Goal: Find specific page/section: Find specific page/section

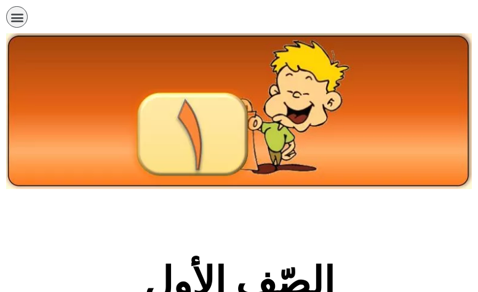
scroll to position [246, 0]
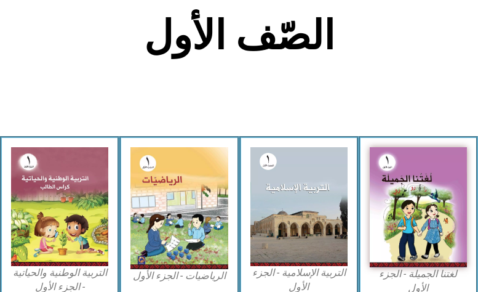
click at [146, 163] on img at bounding box center [178, 208] width 97 height 122
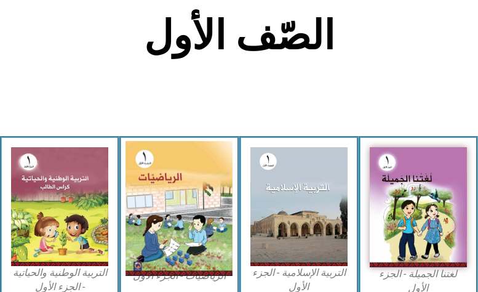
click at [191, 215] on img at bounding box center [179, 208] width 107 height 134
click at [162, 186] on img at bounding box center [179, 208] width 107 height 134
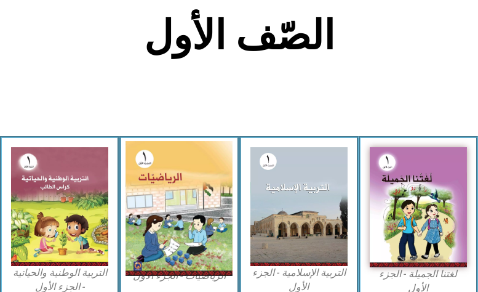
click at [162, 186] on img at bounding box center [179, 208] width 107 height 134
click at [161, 186] on img at bounding box center [179, 208] width 107 height 134
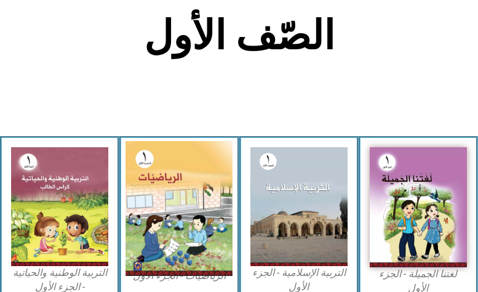
click at [161, 186] on img at bounding box center [179, 208] width 107 height 134
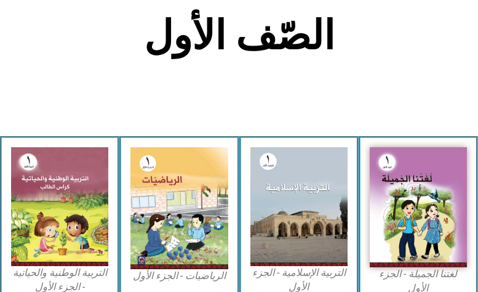
drag, startPoint x: 161, startPoint y: 186, endPoint x: 60, endPoint y: 85, distance: 142.3
click at [60, 85] on section "الصّف الأول" at bounding box center [239, 42] width 478 height 187
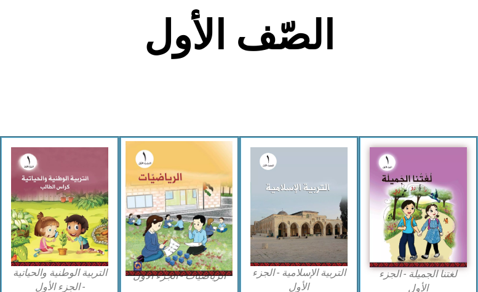
click at [160, 156] on img at bounding box center [179, 208] width 107 height 134
click at [161, 156] on img at bounding box center [179, 208] width 107 height 134
click at [141, 157] on img at bounding box center [179, 208] width 107 height 134
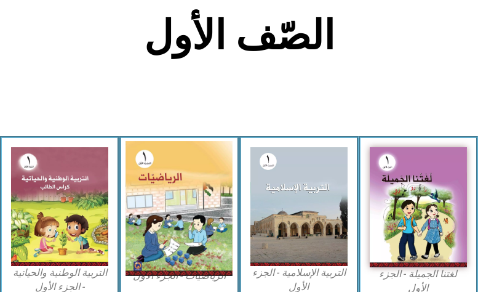
click at [142, 157] on img at bounding box center [179, 208] width 107 height 134
click at [143, 157] on img at bounding box center [179, 208] width 107 height 134
click at [185, 161] on img at bounding box center [179, 208] width 107 height 134
click at [188, 161] on img at bounding box center [179, 208] width 107 height 134
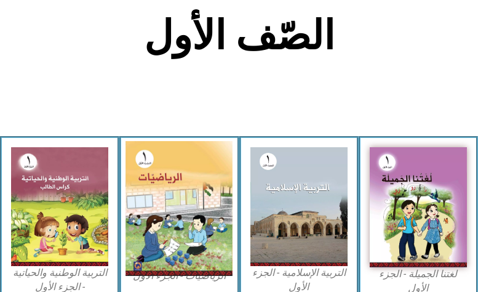
click at [186, 176] on img at bounding box center [179, 208] width 107 height 134
click at [150, 163] on img at bounding box center [179, 208] width 107 height 134
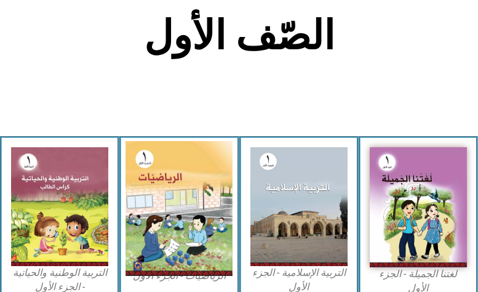
click at [150, 163] on img at bounding box center [179, 208] width 107 height 134
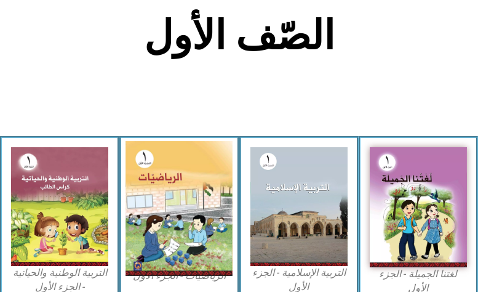
click at [150, 163] on img at bounding box center [179, 208] width 107 height 134
click at [151, 164] on img at bounding box center [179, 208] width 107 height 134
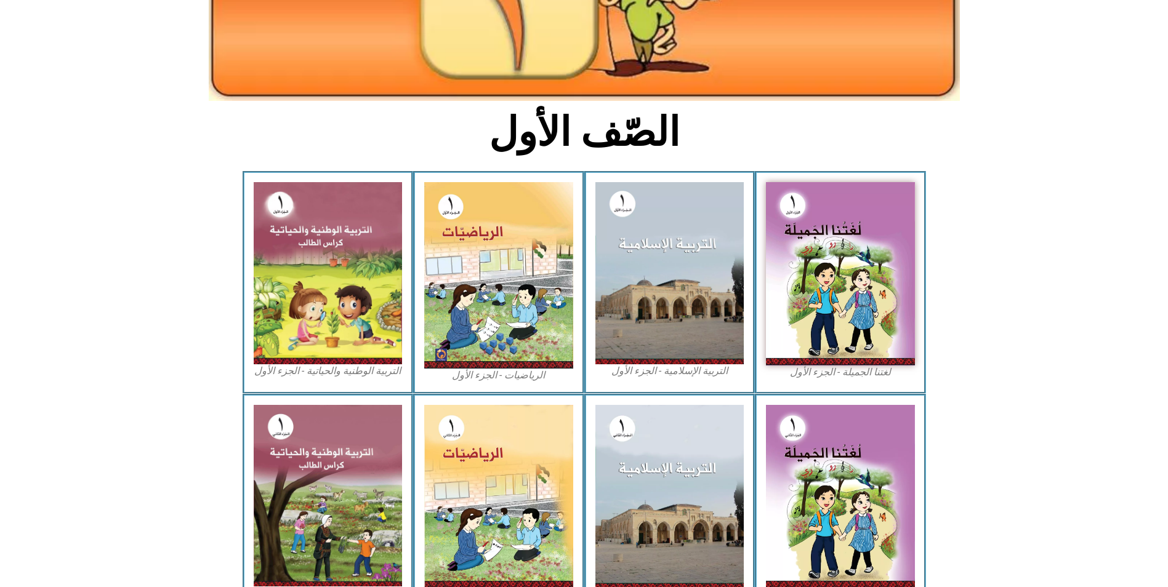
scroll to position [0, 0]
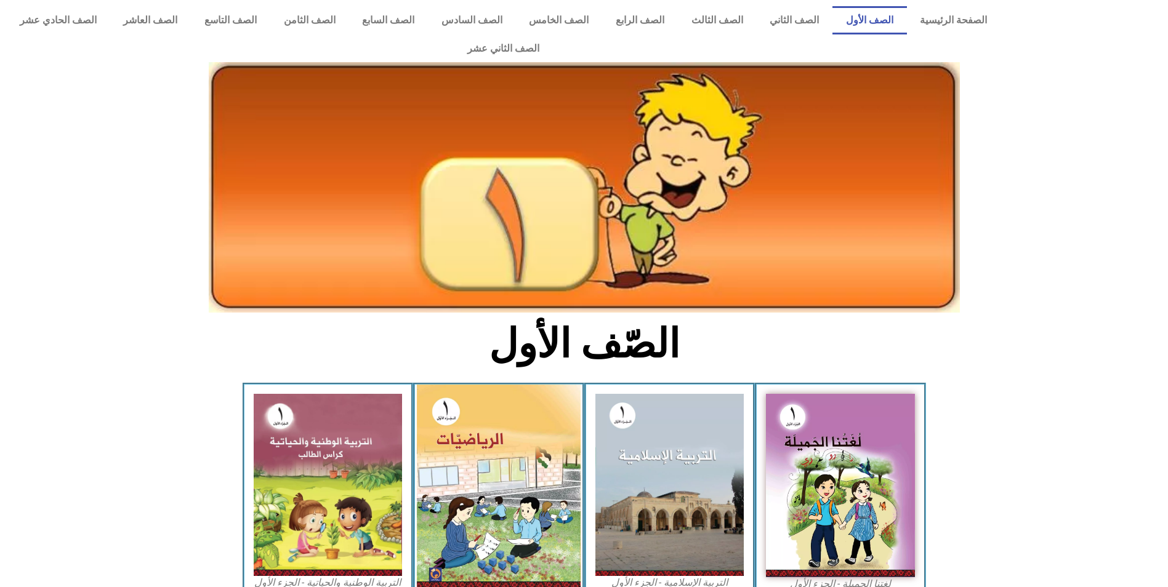
click at [478, 291] on img at bounding box center [499, 487] width 164 height 205
